Goal: Check status: Check status

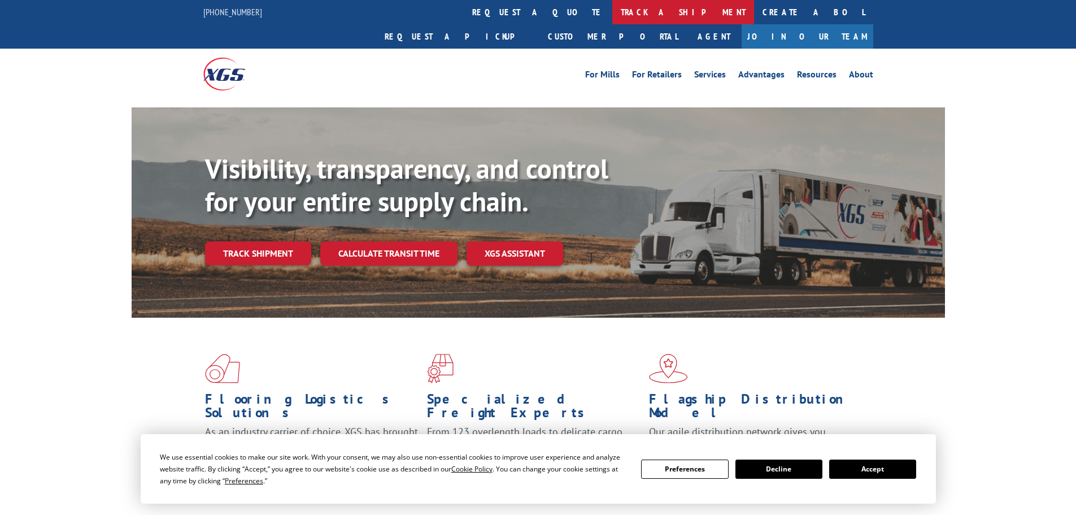
click at [612, 12] on link "track a shipment" at bounding box center [683, 12] width 142 height 24
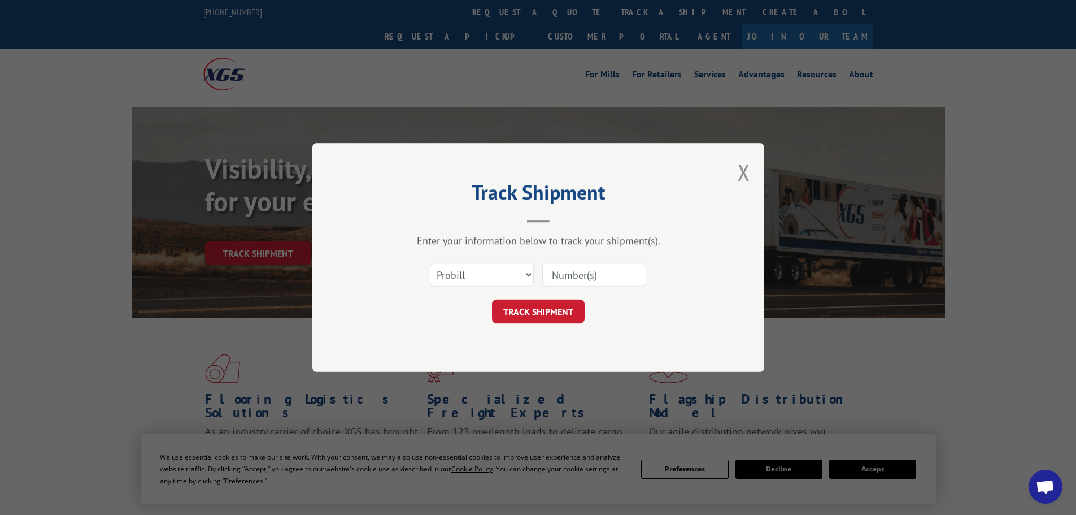
click at [587, 282] on input at bounding box center [594, 275] width 104 height 24
paste input "17595038"
type input "17595038"
click at [548, 302] on button "TRACK SHIPMENT" at bounding box center [538, 311] width 93 height 24
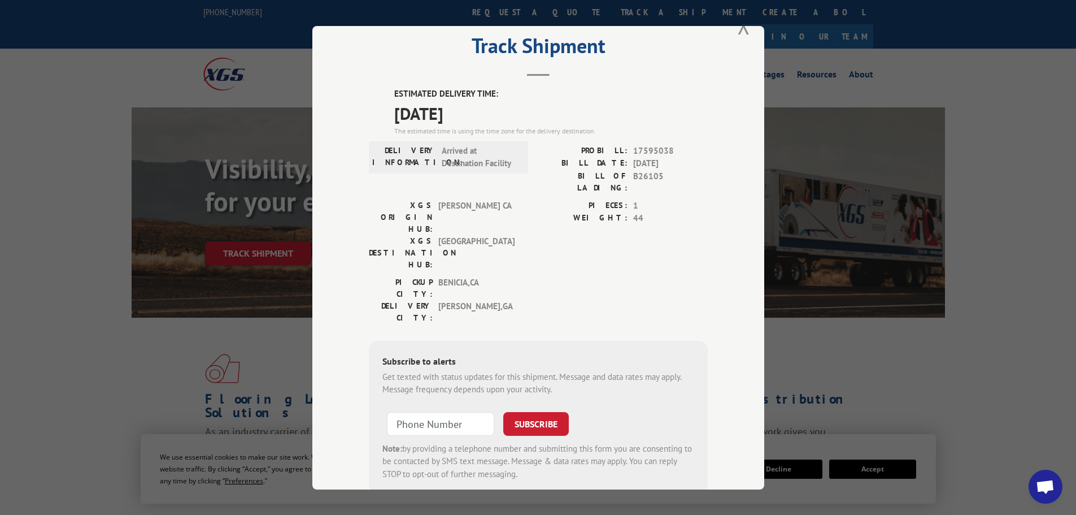
scroll to position [45, 0]
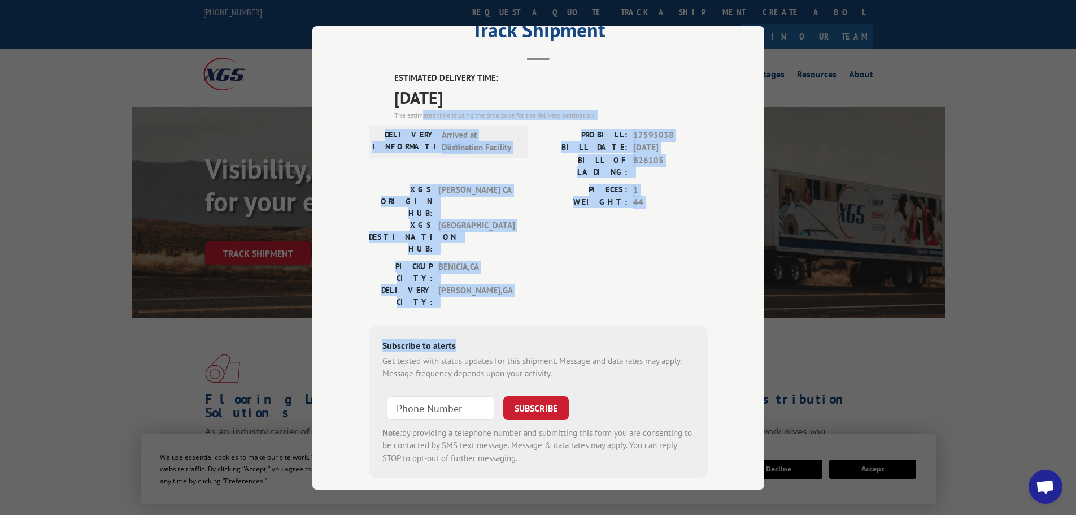
drag, startPoint x: 517, startPoint y: 210, endPoint x: 602, endPoint y: 268, distance: 102.9
click at [602, 268] on div "ESTIMATED DELIVERY TIME: 09/11/2025 The estimated time is using the time zone f…" at bounding box center [538, 275] width 339 height 406
click at [600, 260] on div "PICKUP CITY: BENICIA , CA DELIVERY CITY: CALHOUN , GA" at bounding box center [538, 286] width 339 height 53
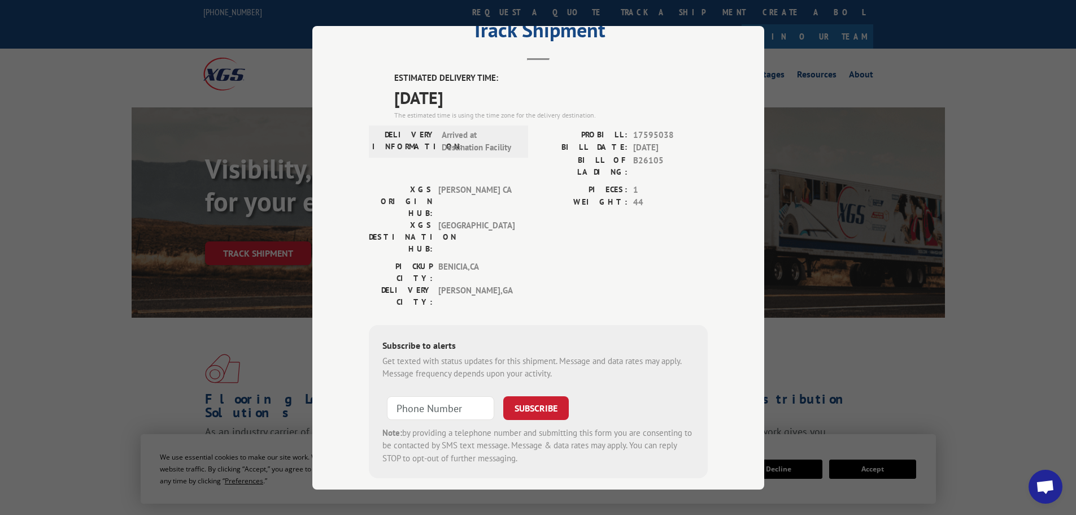
click at [472, 167] on div "DELIVERY INFORMATION: Arrived at Destination Facility" at bounding box center [448, 155] width 159 height 55
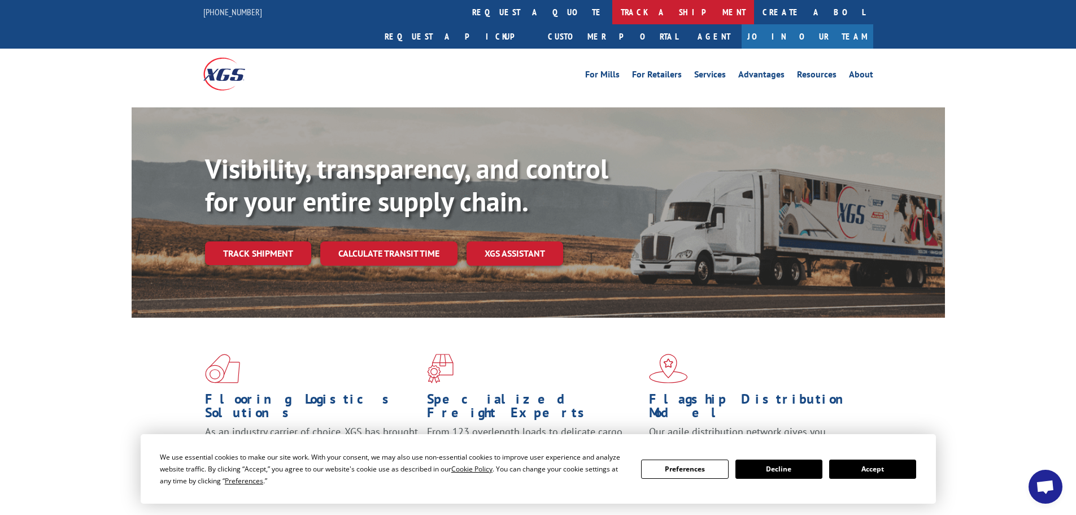
click at [612, 16] on link "track a shipment" at bounding box center [683, 12] width 142 height 24
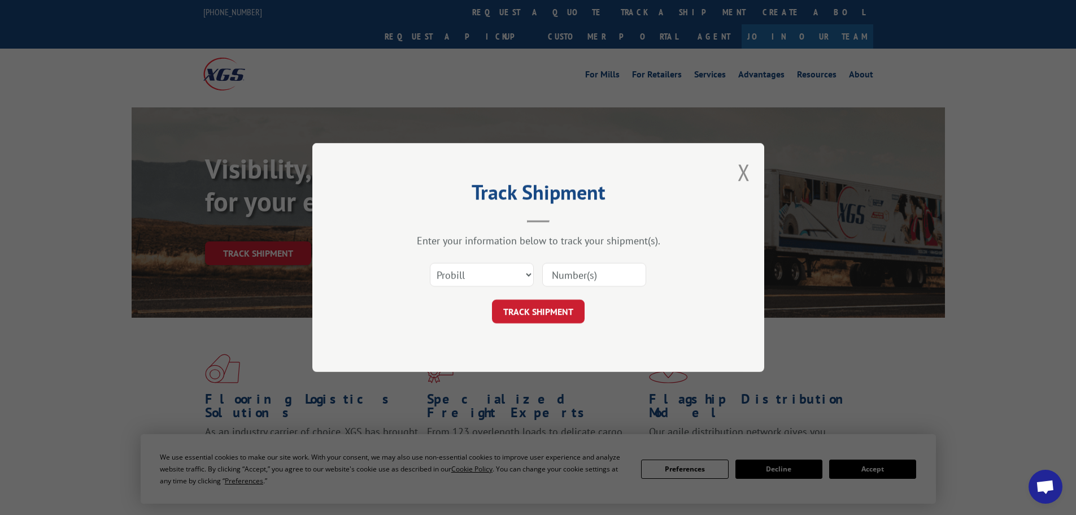
click at [492, 251] on div "Enter your information below to track your shipment(s). Select category... Prob…" at bounding box center [538, 278] width 339 height 89
click at [549, 271] on input at bounding box center [594, 275] width 104 height 24
type input "3355298"
click at [563, 311] on button "TRACK SHIPMENT" at bounding box center [538, 311] width 93 height 24
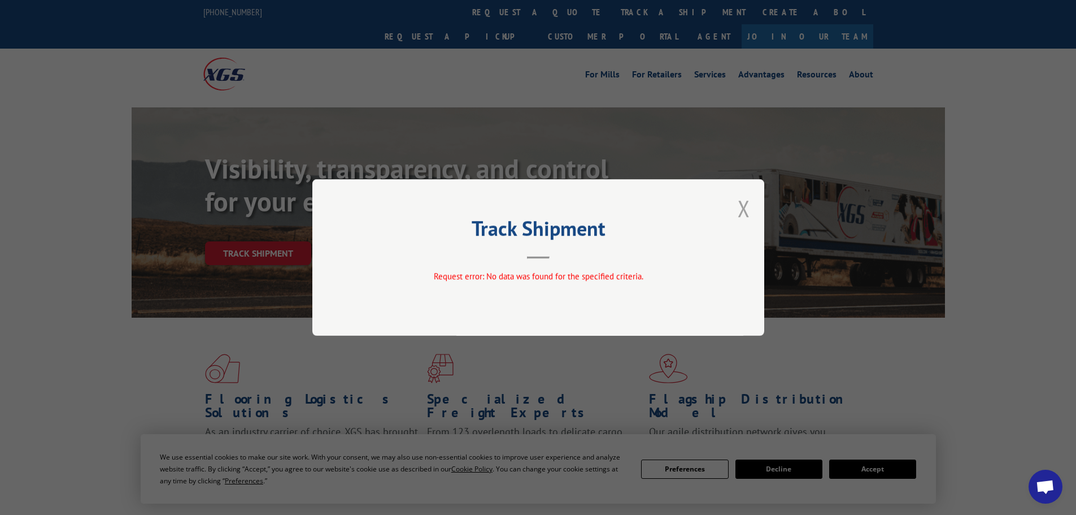
click at [748, 203] on button "Close modal" at bounding box center [744, 208] width 12 height 30
